Goal: Transaction & Acquisition: Purchase product/service

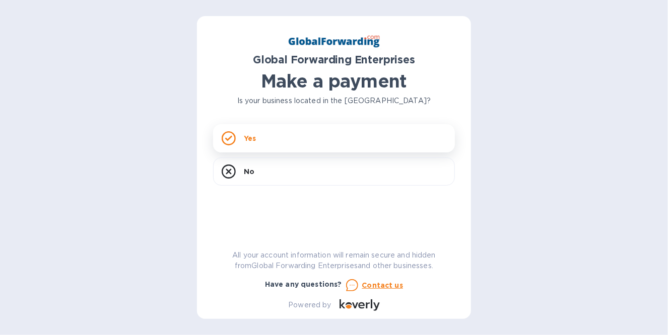
click at [250, 142] on p "Yes" at bounding box center [250, 138] width 12 height 10
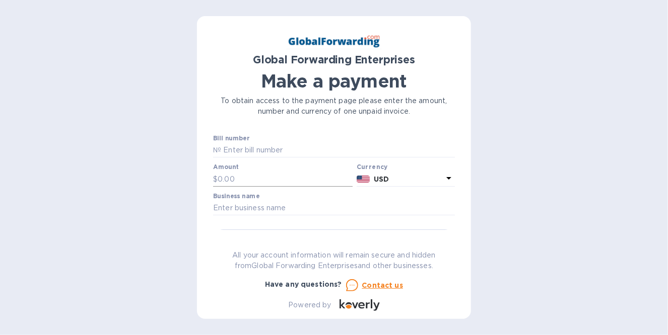
click at [247, 186] on input "text" at bounding box center [285, 179] width 135 height 15
type input "394.23"
click at [235, 210] on input "text" at bounding box center [334, 208] width 242 height 15
click at [255, 150] on input "text" at bounding box center [338, 150] width 234 height 15
paste input "79717188"
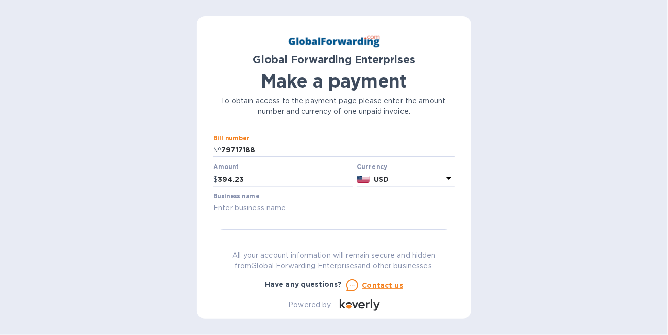
type input "79717188"
click at [236, 208] on input "text" at bounding box center [334, 208] width 242 height 15
type input "INDIAN RIVER LOGISTICS"
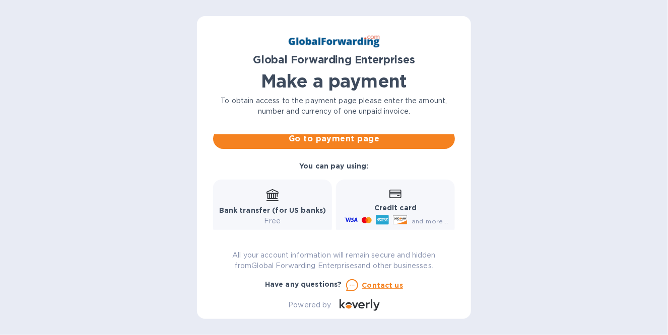
scroll to position [50, 0]
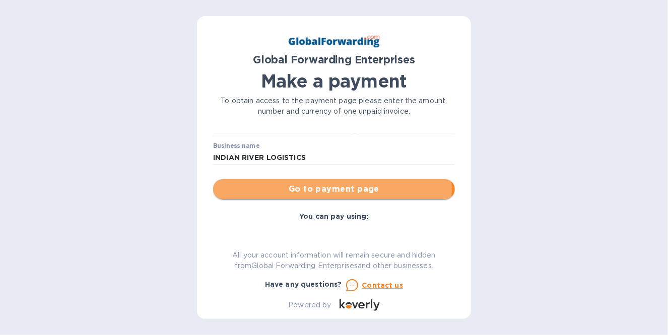
click at [329, 190] on span "Go to payment page" at bounding box center [334, 189] width 226 height 12
